Goal: Information Seeking & Learning: Learn about a topic

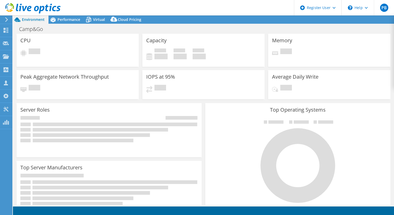
select select "USD"
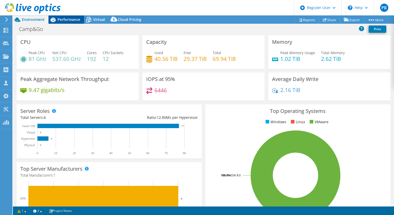
click at [65, 20] on span "Performance" at bounding box center [69, 19] width 23 height 5
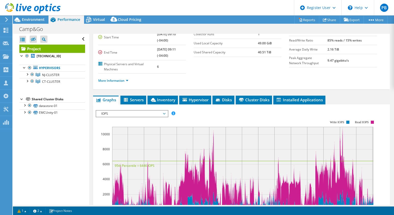
scroll to position [64, 0]
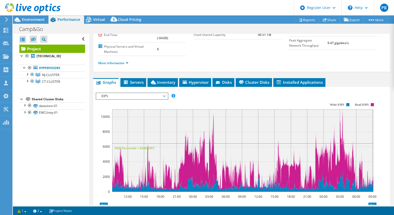
click at [142, 96] on span "IOPS" at bounding box center [132, 96] width 66 height 6
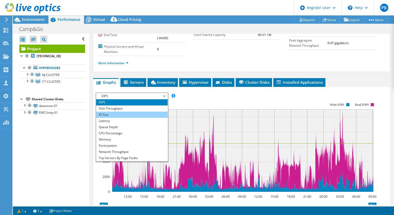
click at [128, 112] on li "IO Size" at bounding box center [131, 115] width 71 height 6
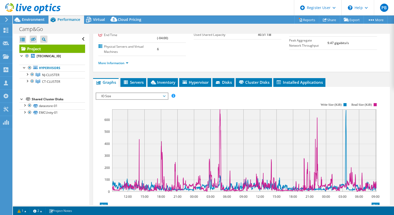
click at [135, 98] on div "IO Size IOPS Disk Throughput IO Size Latency Queue Depth CPU Percentage Memory …" at bounding box center [132, 96] width 73 height 7
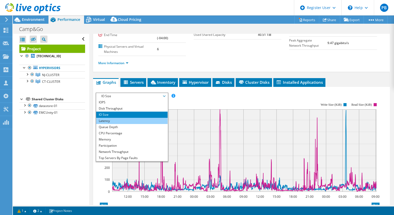
click at [123, 120] on li "Latency" at bounding box center [131, 121] width 71 height 6
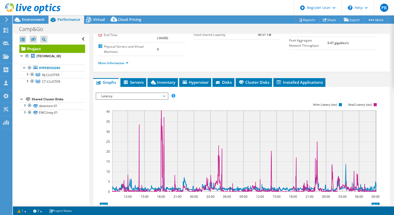
click at [137, 93] on span "Latency" at bounding box center [132, 96] width 66 height 6
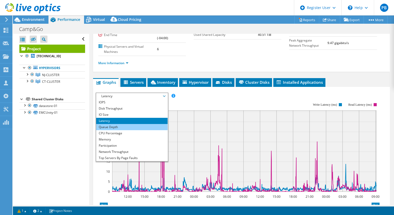
click at [117, 128] on li "Queue Depth" at bounding box center [131, 127] width 71 height 6
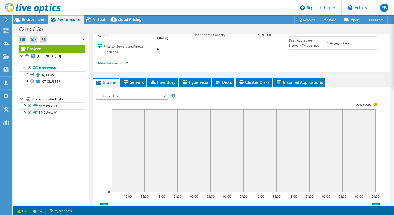
click at [148, 93] on span "Queue Depth" at bounding box center [132, 96] width 66 height 6
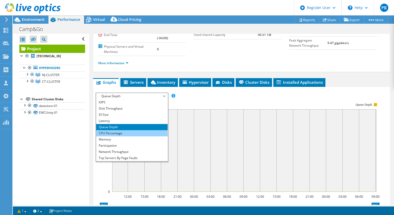
click at [119, 135] on li "CPU Percentage" at bounding box center [131, 133] width 71 height 6
